Goal: Information Seeking & Learning: Learn about a topic

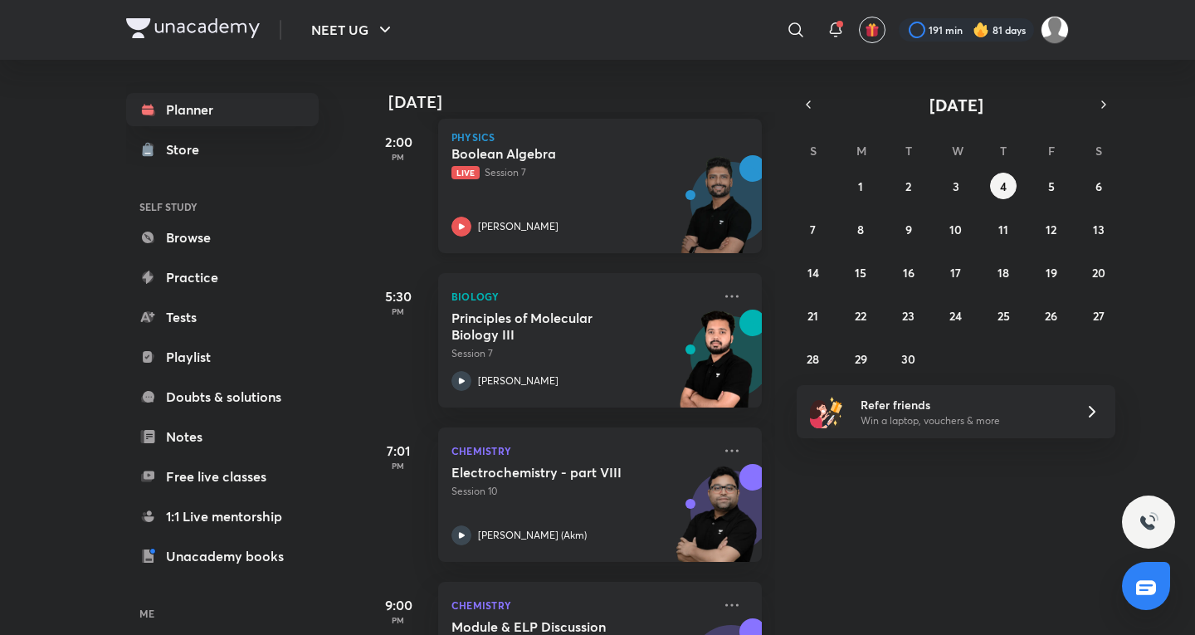
scroll to position [537, 0]
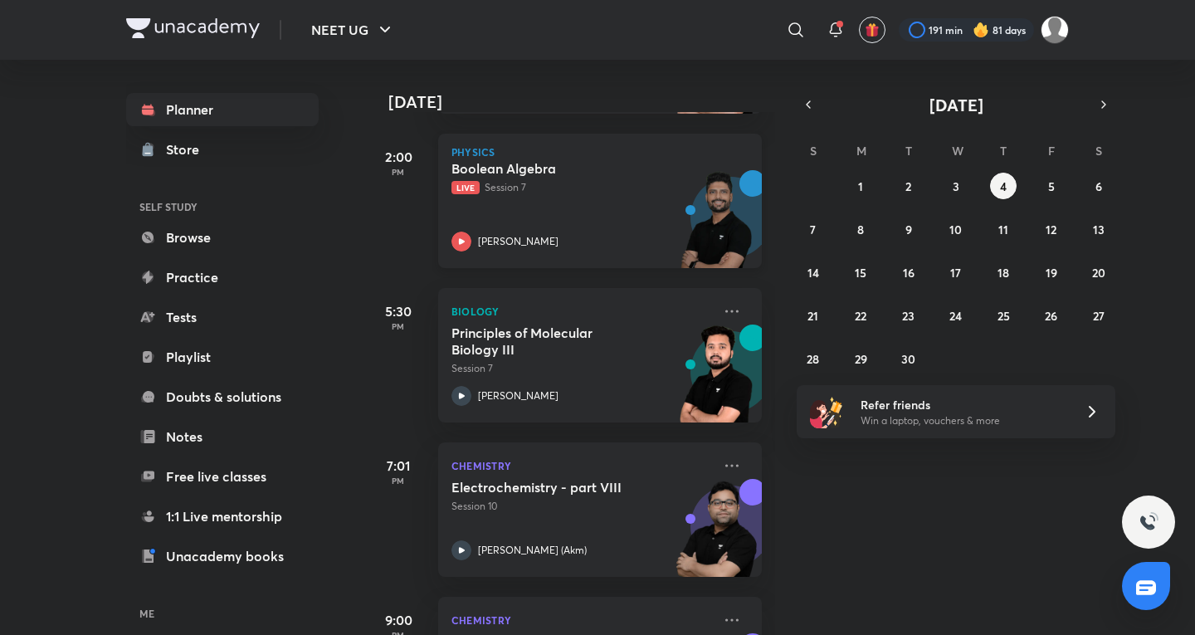
click at [683, 230] on img at bounding box center [716, 227] width 91 height 115
